Goal: Information Seeking & Learning: Learn about a topic

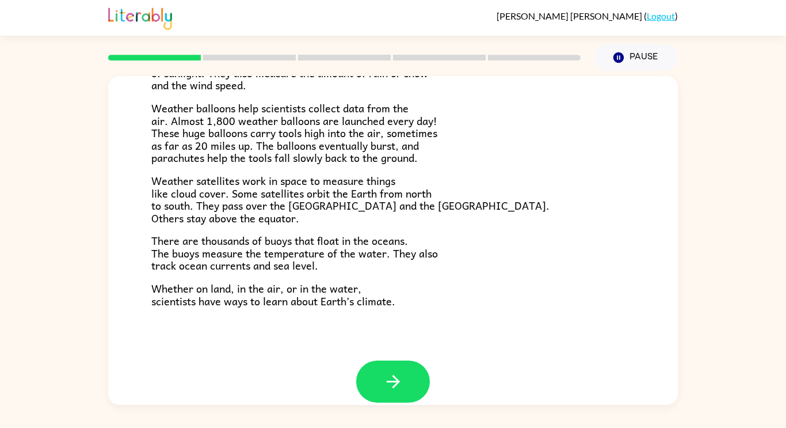
scroll to position [309, 0]
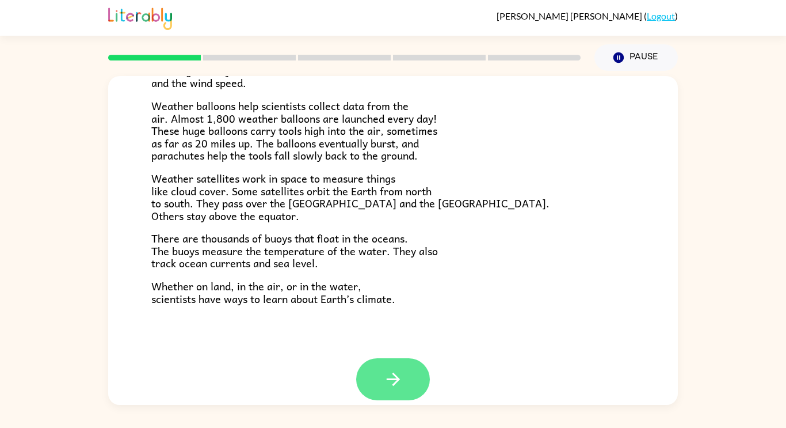
click at [371, 369] on button "button" at bounding box center [393, 379] width 74 height 42
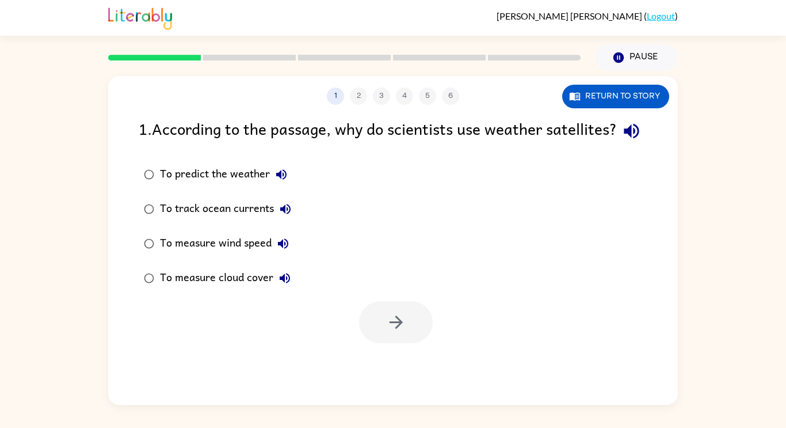
scroll to position [0, 0]
click at [390, 332] on icon "button" at bounding box center [396, 322] width 20 height 20
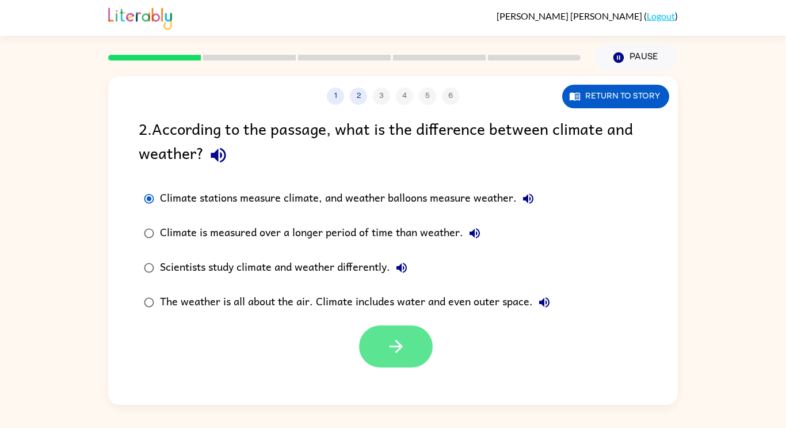
click at [402, 350] on icon "button" at bounding box center [396, 346] width 20 height 20
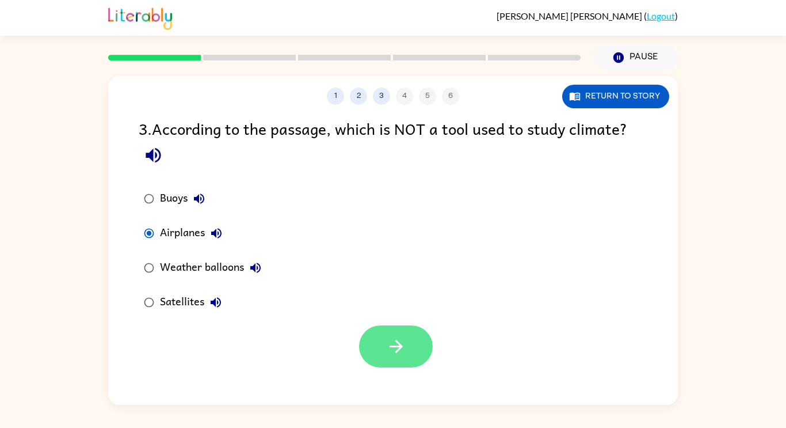
click at [423, 348] on button "button" at bounding box center [396, 346] width 74 height 42
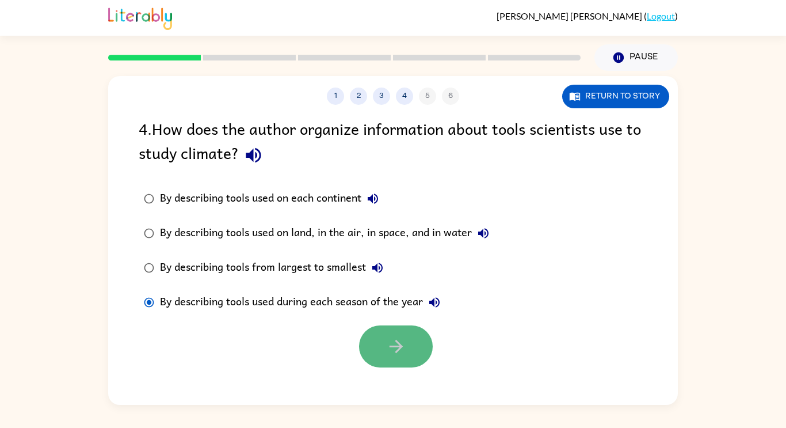
click at [376, 344] on button "button" at bounding box center [396, 346] width 74 height 42
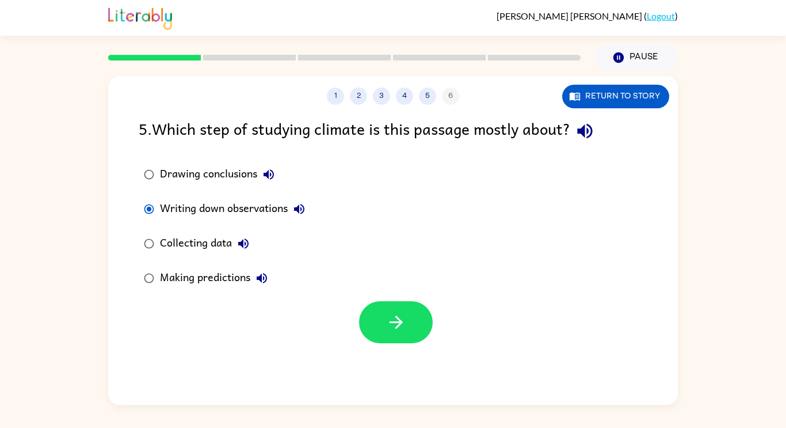
click at [205, 238] on div "Collecting data" at bounding box center [207, 243] width 95 height 23
click at [370, 320] on button "button" at bounding box center [396, 322] width 74 height 42
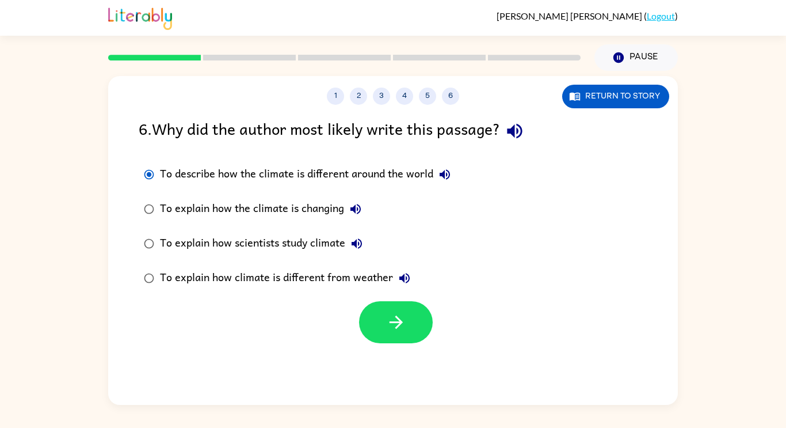
click at [156, 231] on label "To explain how scientists study climate" at bounding box center [297, 243] width 330 height 35
click at [389, 299] on div at bounding box center [393, 319] width 570 height 48
click at [389, 308] on button "button" at bounding box center [396, 322] width 74 height 42
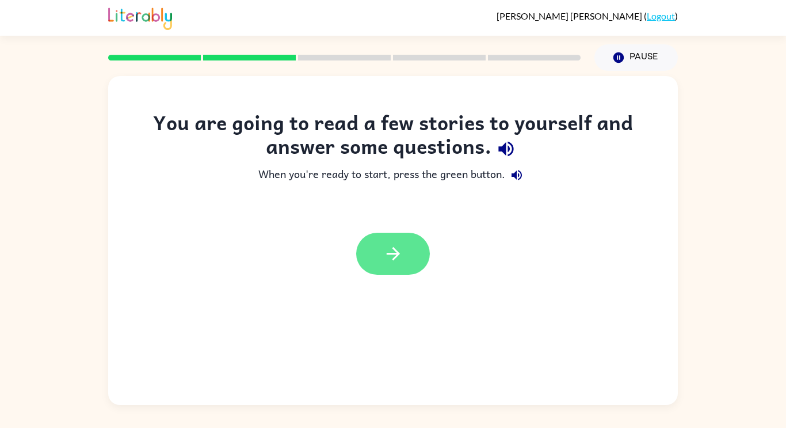
click at [384, 251] on icon "button" at bounding box center [393, 253] width 20 height 20
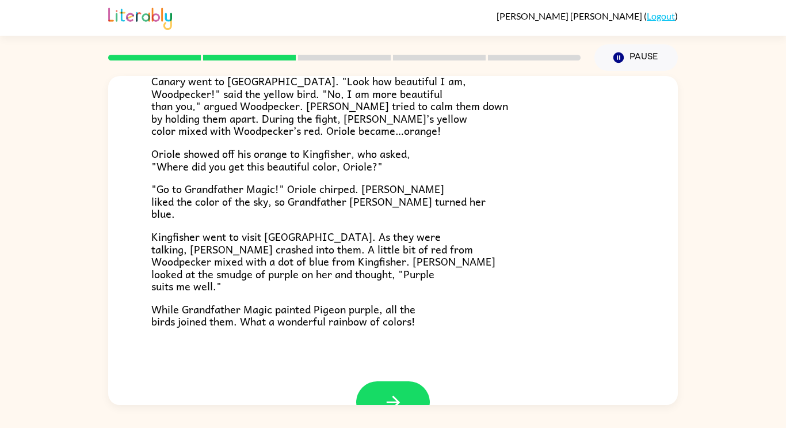
scroll to position [297, 0]
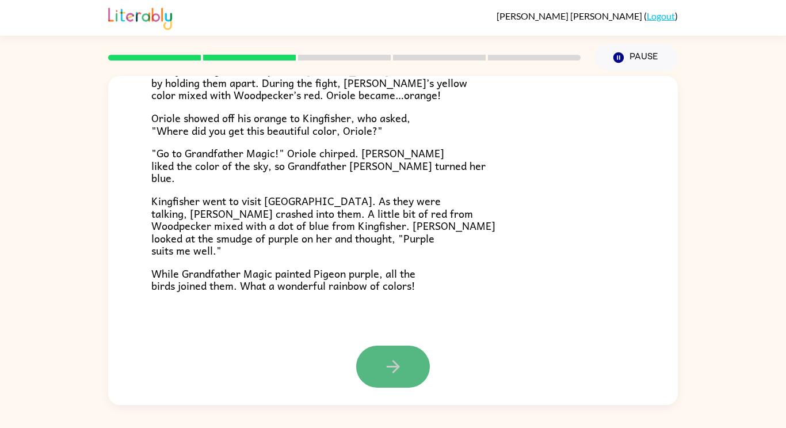
click at [391, 377] on button "button" at bounding box center [393, 366] width 74 height 42
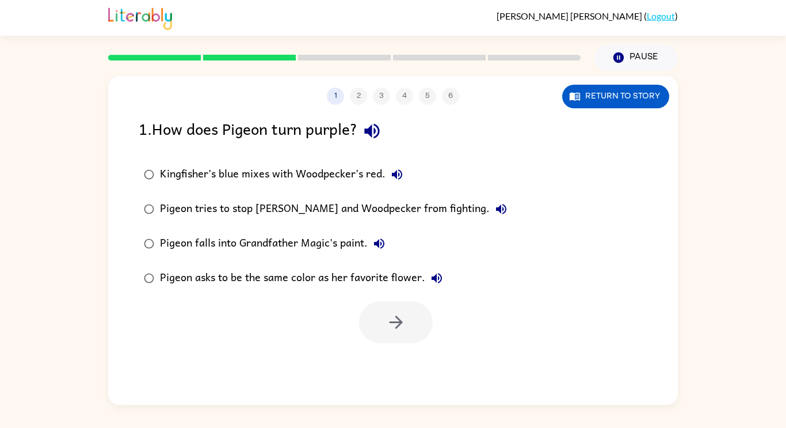
click at [164, 171] on div "Kingfisher’s blue mixes with Woodpecker’s red." at bounding box center [284, 174] width 249 height 23
click at [397, 315] on icon "button" at bounding box center [396, 322] width 20 height 20
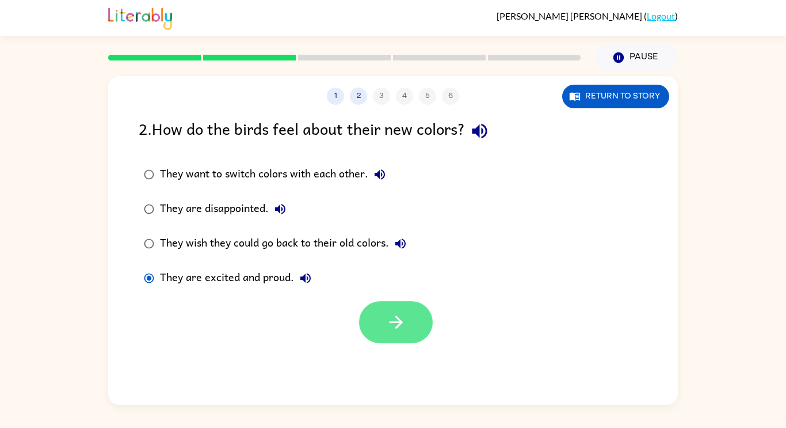
click at [387, 314] on icon "button" at bounding box center [396, 322] width 20 height 20
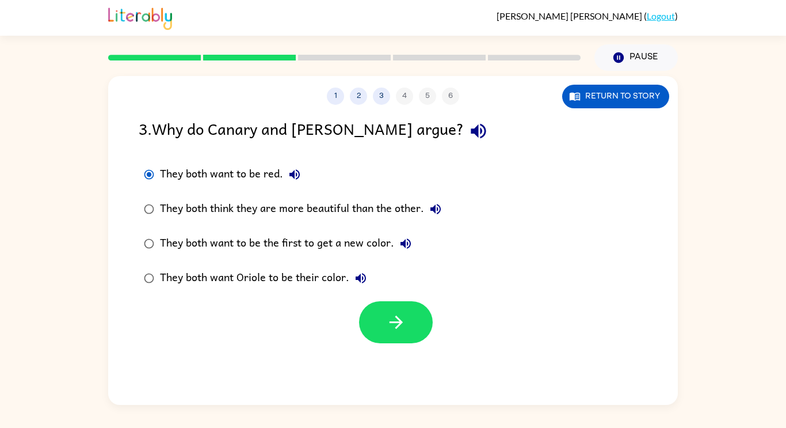
click at [215, 209] on div "They both think they are more beautiful than the other." at bounding box center [303, 208] width 287 height 23
click at [377, 303] on button "button" at bounding box center [396, 322] width 74 height 42
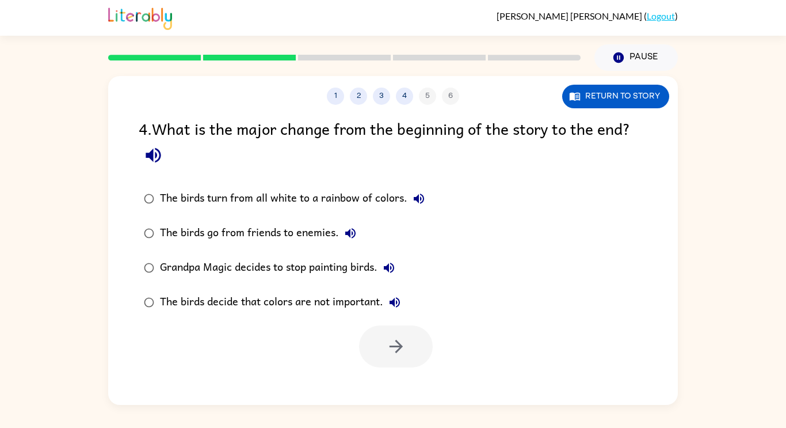
click at [170, 199] on div "The birds turn from all white to a rainbow of colors." at bounding box center [295, 198] width 270 height 23
click at [364, 322] on div at bounding box center [393, 343] width 570 height 48
click at [386, 349] on icon "button" at bounding box center [396, 346] width 20 height 20
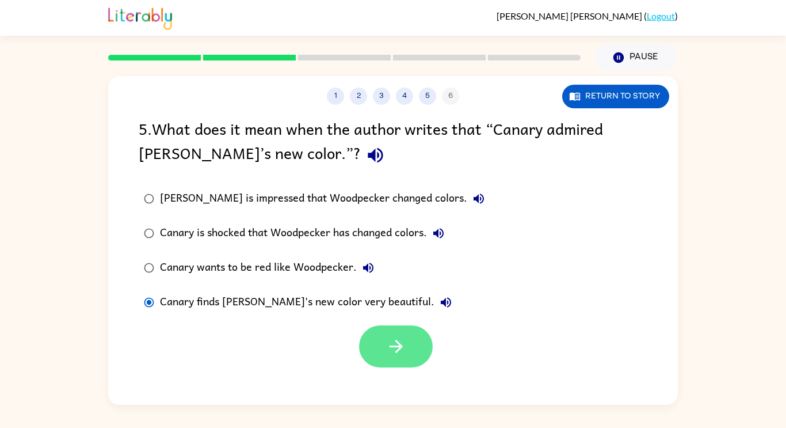
click at [400, 359] on button "button" at bounding box center [396, 346] width 74 height 42
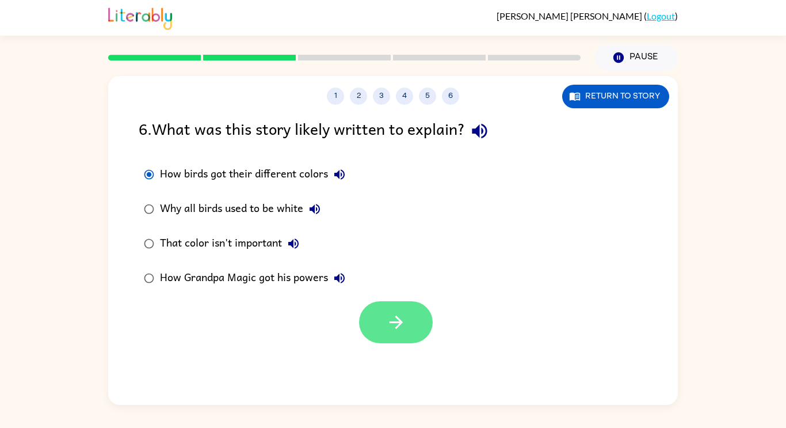
click at [392, 318] on icon "button" at bounding box center [396, 322] width 20 height 20
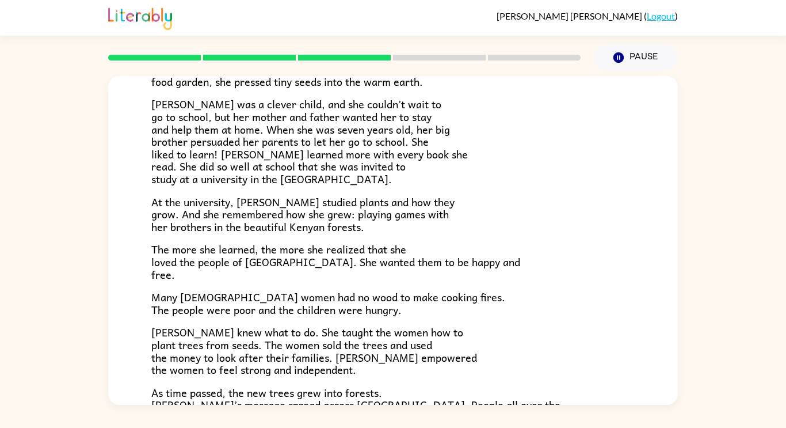
scroll to position [324, 0]
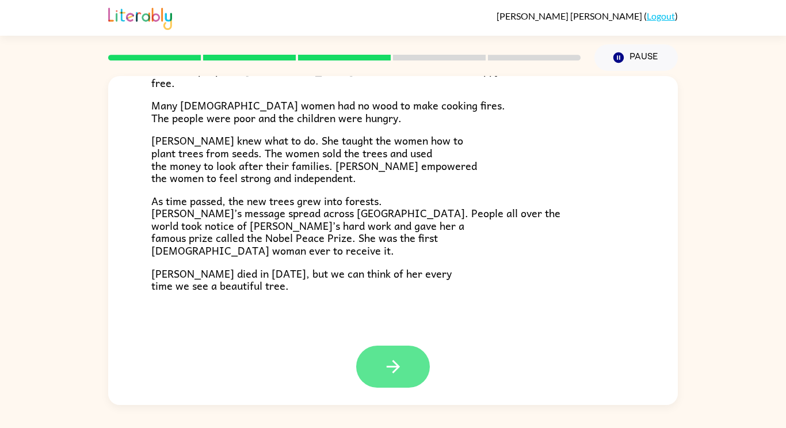
click at [384, 368] on icon "button" at bounding box center [393, 366] width 20 height 20
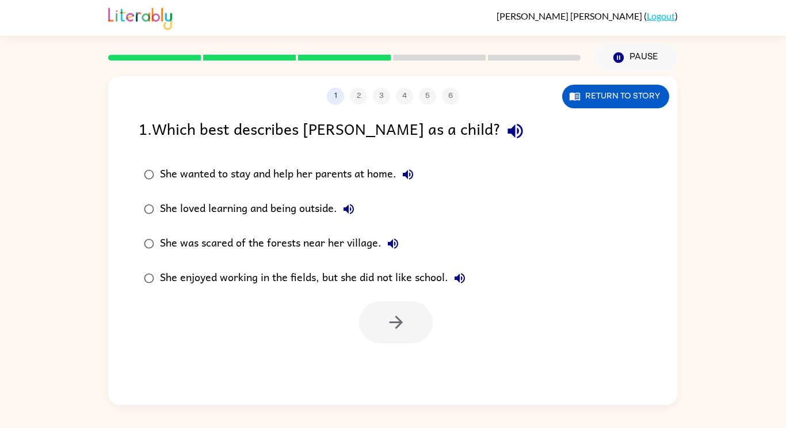
scroll to position [0, 0]
click at [410, 318] on button "button" at bounding box center [396, 322] width 74 height 42
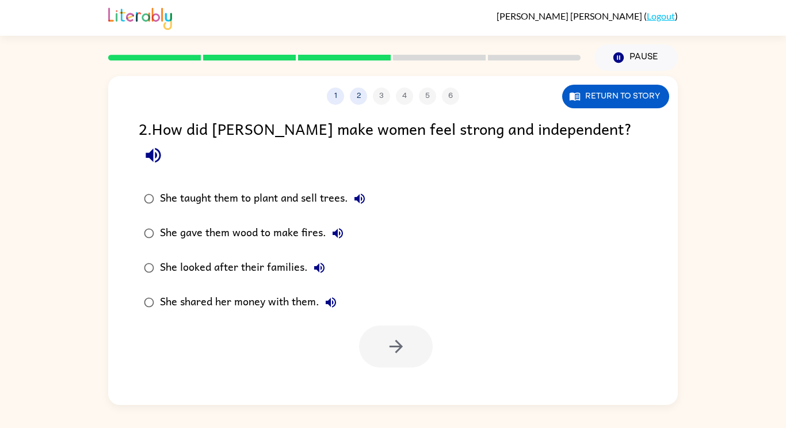
click at [162, 187] on div "She taught them to plant and sell trees." at bounding box center [265, 198] width 211 height 23
click at [396, 339] on icon "button" at bounding box center [395, 345] width 13 height 13
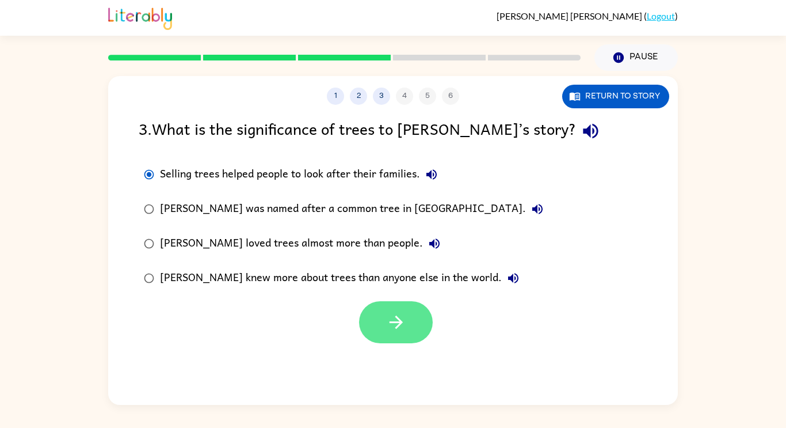
click at [421, 330] on button "button" at bounding box center [396, 322] width 74 height 42
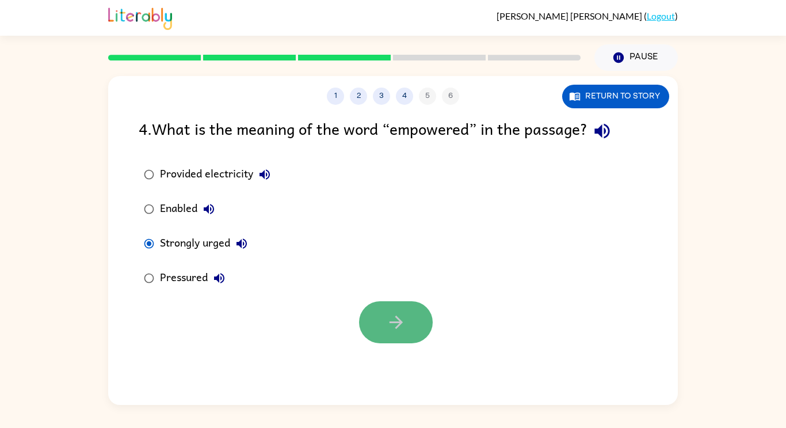
click at [390, 317] on icon "button" at bounding box center [396, 322] width 20 height 20
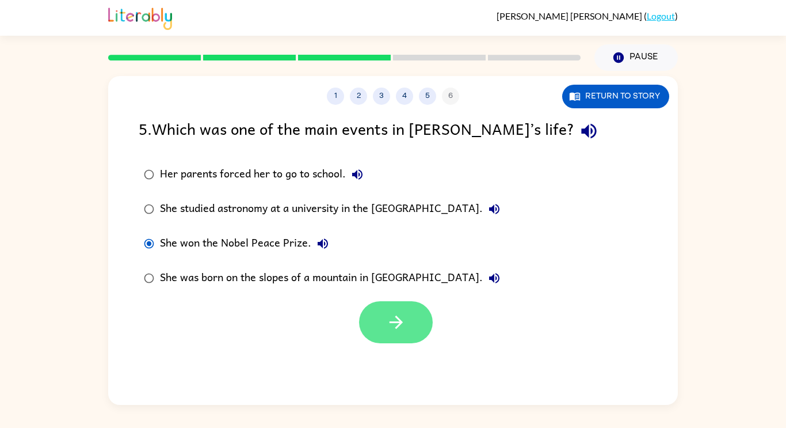
click at [393, 330] on icon "button" at bounding box center [396, 322] width 20 height 20
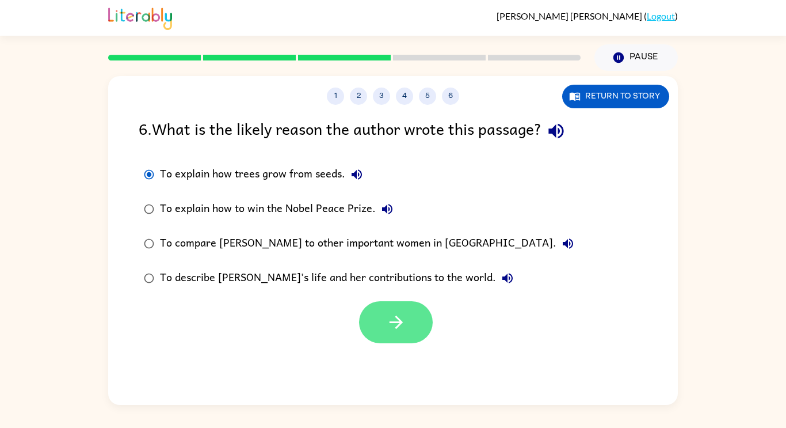
click at [392, 329] on icon "button" at bounding box center [396, 322] width 20 height 20
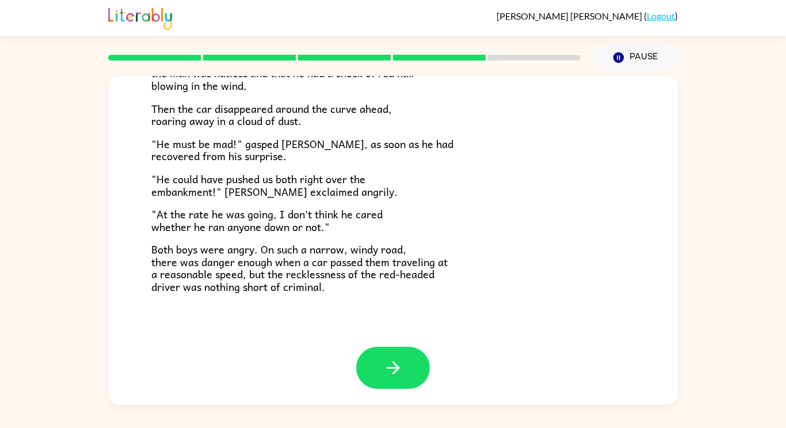
scroll to position [319, 0]
click at [390, 362] on icon "button" at bounding box center [393, 367] width 20 height 20
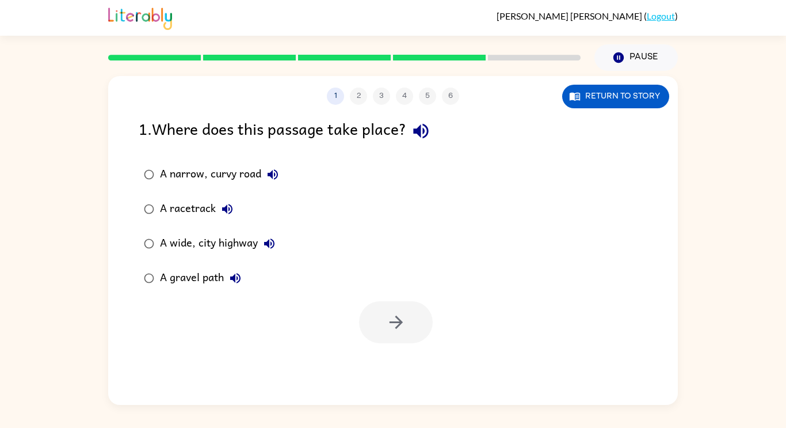
scroll to position [0, 0]
click at [193, 166] on div "A narrow, curvy road" at bounding box center [222, 174] width 124 height 23
click at [411, 332] on button "button" at bounding box center [396, 322] width 74 height 42
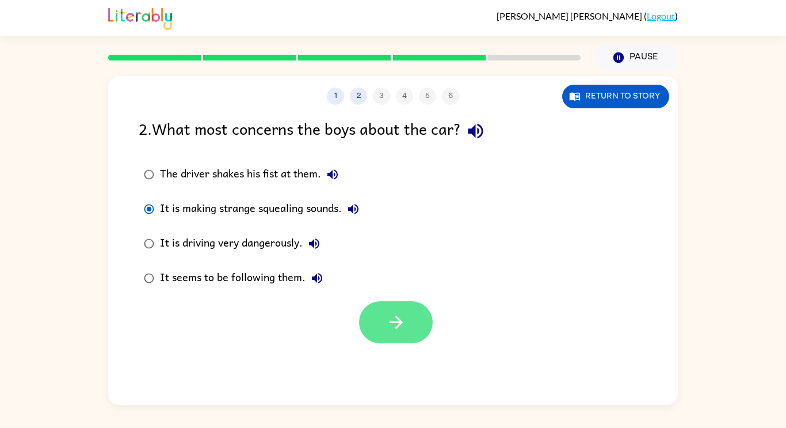
click at [375, 311] on button "button" at bounding box center [396, 322] width 74 height 42
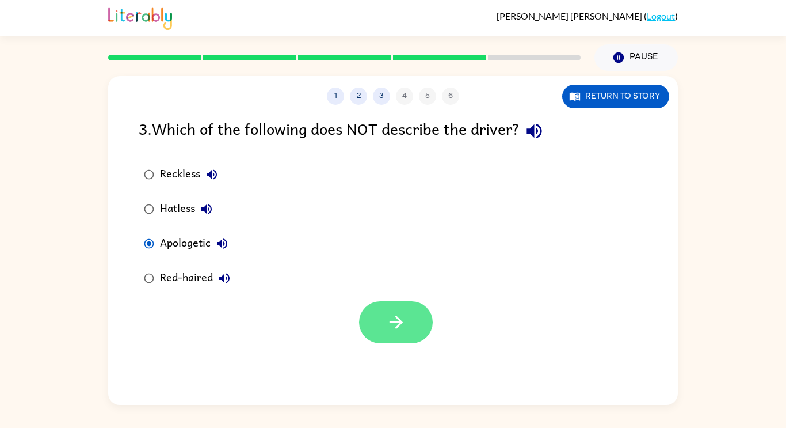
click at [401, 328] on icon "button" at bounding box center [396, 322] width 20 height 20
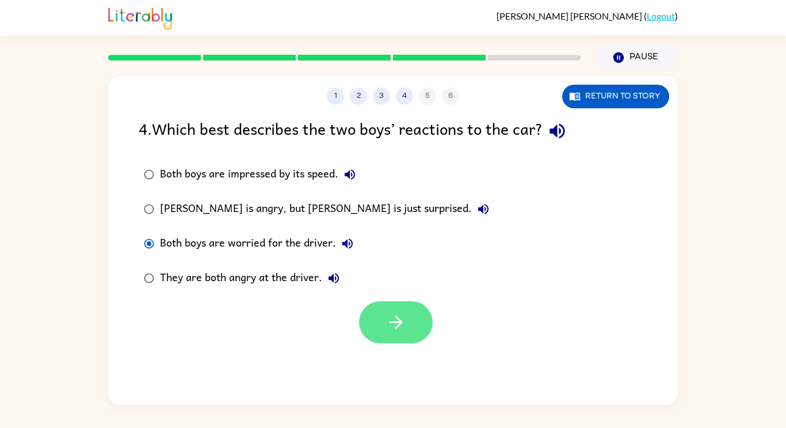
click at [367, 315] on button "button" at bounding box center [396, 322] width 74 height 42
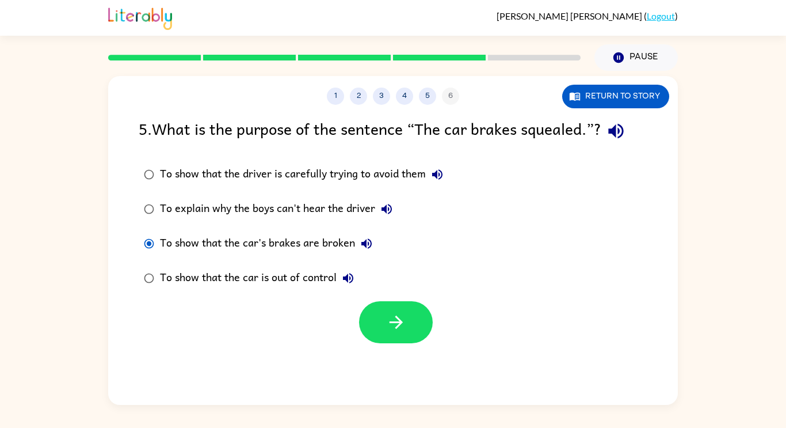
click at [294, 281] on div "To show that the car is out of control" at bounding box center [260, 277] width 200 height 23
click at [375, 322] on button "button" at bounding box center [396, 322] width 74 height 42
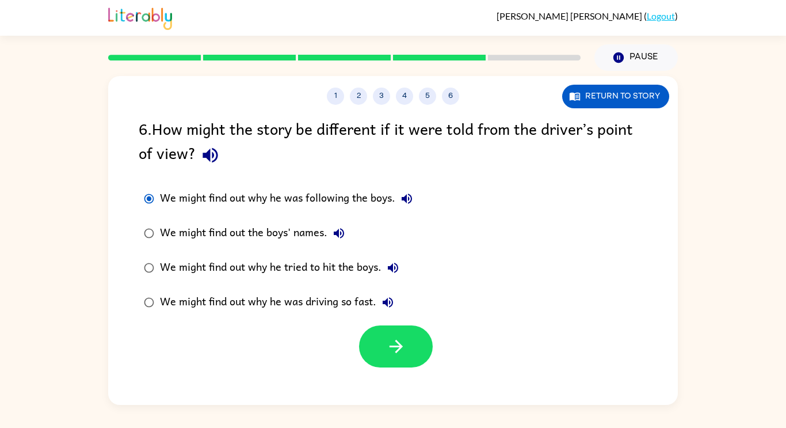
click at [192, 299] on div "We might find out why he was driving so fast." at bounding box center [279, 302] width 239 height 23
click at [393, 349] on icon "button" at bounding box center [396, 346] width 20 height 20
